Goal: Information Seeking & Learning: Learn about a topic

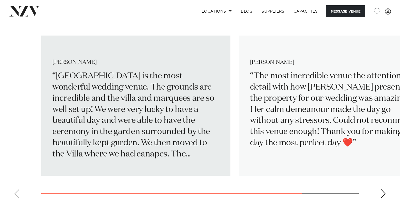
scroll to position [813, 0]
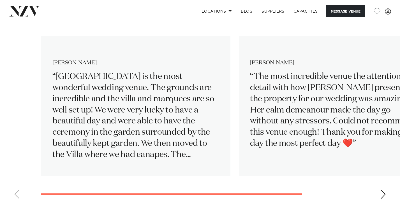
click at [382, 190] on div "Next slide" at bounding box center [383, 194] width 6 height 9
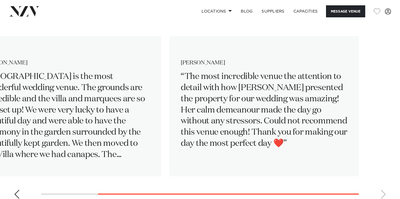
click at [382, 171] on swiper-container "Megan Johnston Villa Vie is the most wonderful wedding venue. The grounds are i…" at bounding box center [200, 112] width 400 height 181
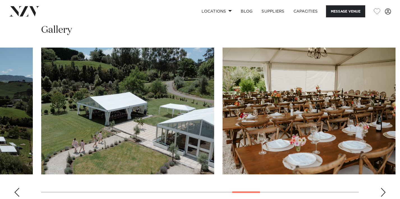
scroll to position [503, 0]
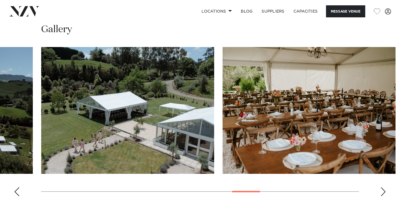
click at [380, 187] on div "Next slide" at bounding box center [383, 191] width 6 height 9
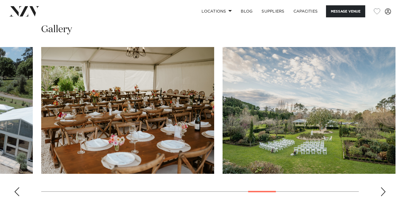
click at [381, 187] on div "Next slide" at bounding box center [383, 191] width 6 height 9
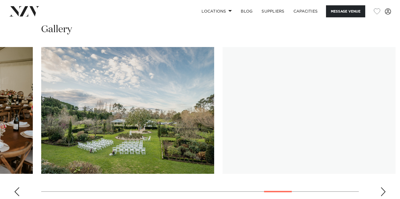
click at [381, 187] on div "Next slide" at bounding box center [383, 191] width 6 height 9
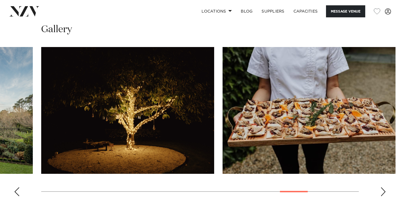
click at [381, 187] on div "Next slide" at bounding box center [383, 191] width 6 height 9
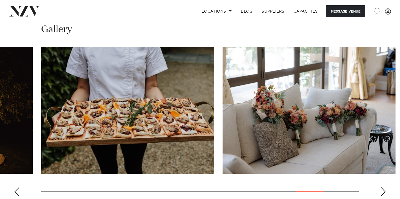
click at [20, 169] on swiper-container at bounding box center [200, 124] width 400 height 154
click at [15, 187] on div "Previous slide" at bounding box center [17, 191] width 6 height 9
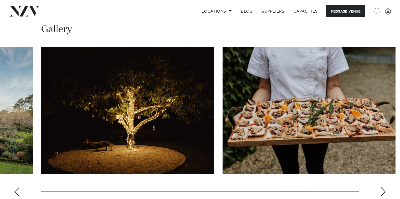
click at [381, 187] on div "Next slide" at bounding box center [383, 191] width 6 height 9
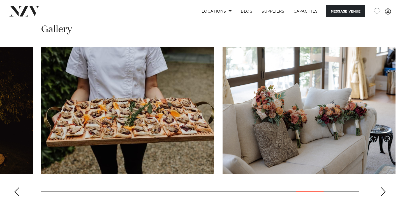
click at [381, 187] on div "Next slide" at bounding box center [383, 191] width 6 height 9
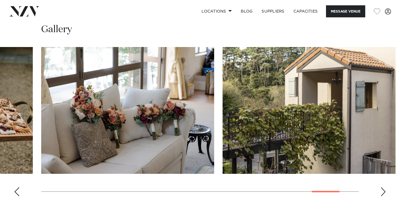
click at [381, 187] on div "Next slide" at bounding box center [383, 191] width 6 height 9
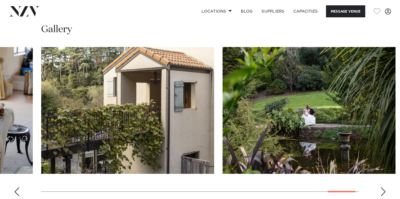
click at [381, 187] on div "Next slide" at bounding box center [383, 191] width 6 height 9
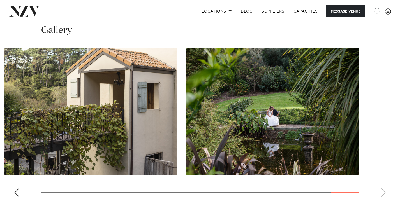
scroll to position [503, 0]
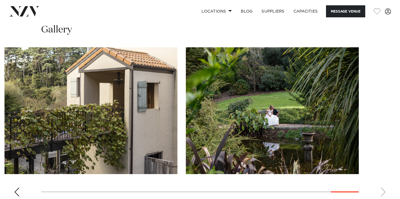
click at [13, 171] on swiper-container at bounding box center [200, 124] width 400 height 154
click at [15, 188] on div "Previous slide" at bounding box center [17, 192] width 6 height 9
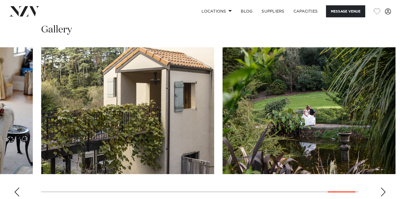
click at [15, 188] on div "Previous slide" at bounding box center [17, 192] width 6 height 9
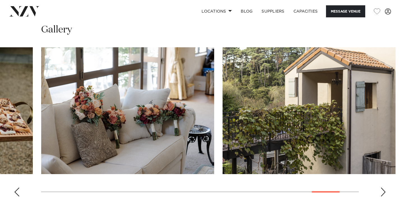
click at [15, 188] on div "Previous slide" at bounding box center [17, 192] width 6 height 9
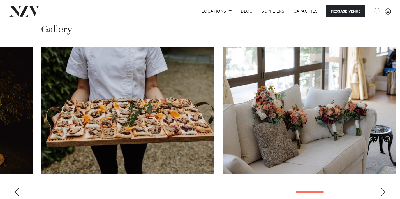
click at [15, 188] on div "Previous slide" at bounding box center [17, 192] width 6 height 9
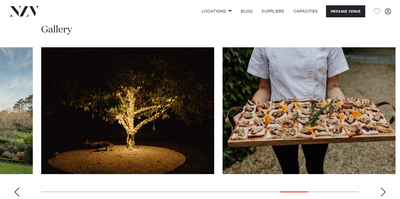
click at [15, 188] on div "Previous slide" at bounding box center [17, 192] width 6 height 9
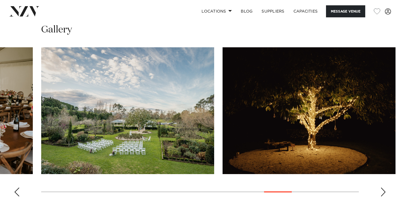
click at [15, 188] on div "Previous slide" at bounding box center [17, 192] width 6 height 9
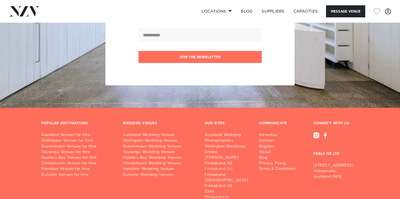
scroll to position [1444, 0]
click at [154, 150] on link "Tauranga Wedding Venues" at bounding box center [159, 153] width 73 height 6
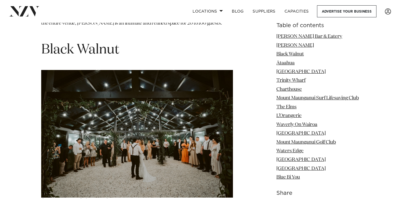
scroll to position [1103, 0]
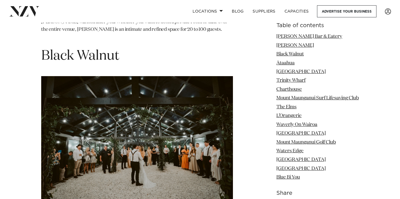
click at [82, 47] on h1 "Black Walnut" at bounding box center [137, 56] width 192 height 18
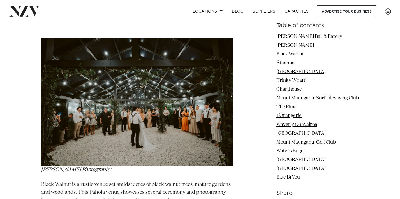
scroll to position [1139, 0]
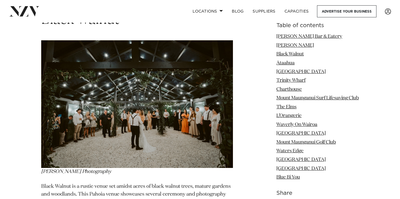
click at [84, 120] on img at bounding box center [137, 104] width 192 height 128
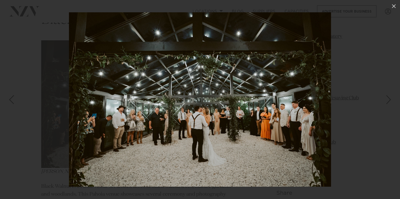
click at [339, 123] on div at bounding box center [200, 99] width 400 height 199
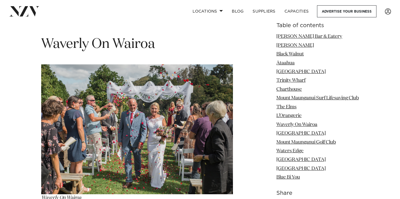
scroll to position [2597, 0]
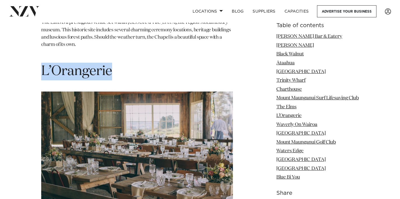
drag, startPoint x: 42, startPoint y: 42, endPoint x: 120, endPoint y: 45, distance: 77.4
click at [120, 63] on h1 "L’Orangerie" at bounding box center [137, 72] width 192 height 18
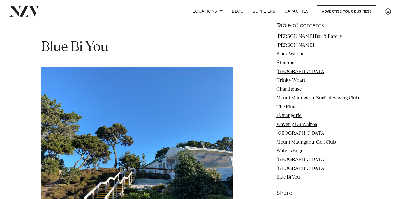
scroll to position [4084, 0]
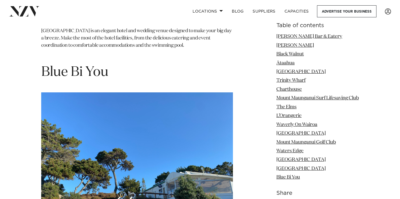
click at [105, 92] on img at bounding box center [137, 164] width 192 height 144
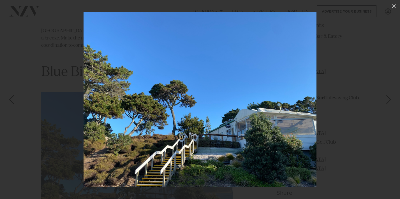
click at [56, 88] on div at bounding box center [200, 99] width 400 height 199
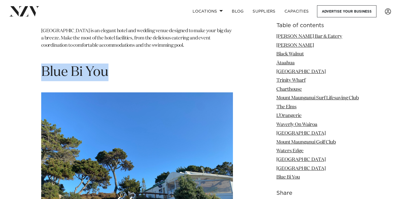
drag, startPoint x: 44, startPoint y: 29, endPoint x: 116, endPoint y: 34, distance: 72.7
click at [117, 64] on h1 "Blue Bi You" at bounding box center [137, 73] width 192 height 18
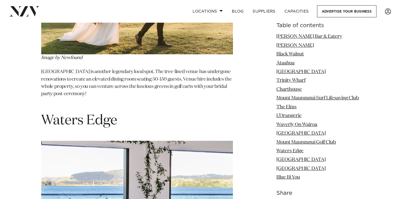
scroll to position [3393, 0]
